Goal: Task Accomplishment & Management: Manage account settings

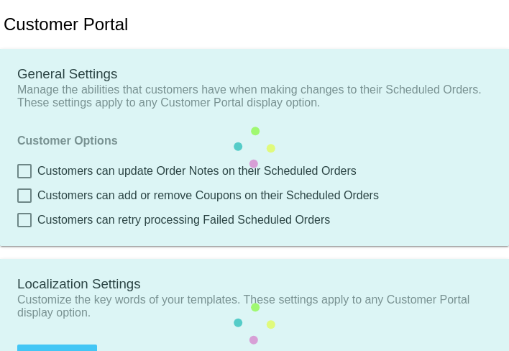
type input "Shop now to create a new Subscription"
type input "https://qspjnq-n7.myshopify.com"
type input "1"
type input "20"
type input "500"
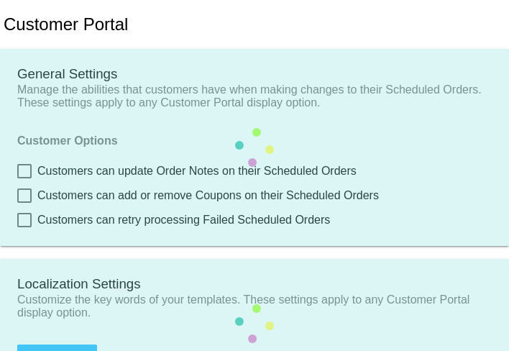
type input "500"
